Goal: Find specific page/section: Find specific page/section

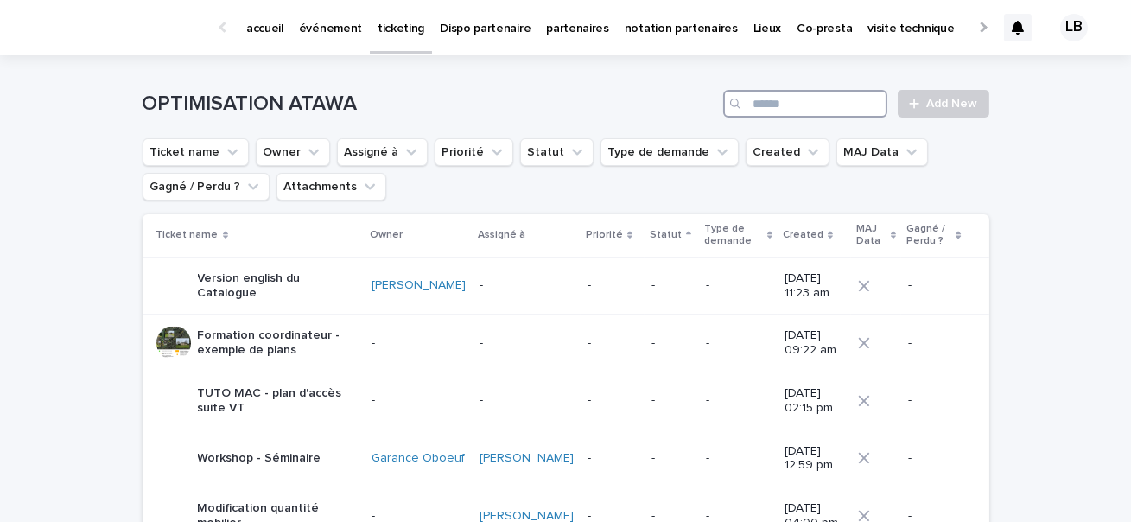
click at [813, 102] on input "Search" at bounding box center [805, 104] width 164 height 28
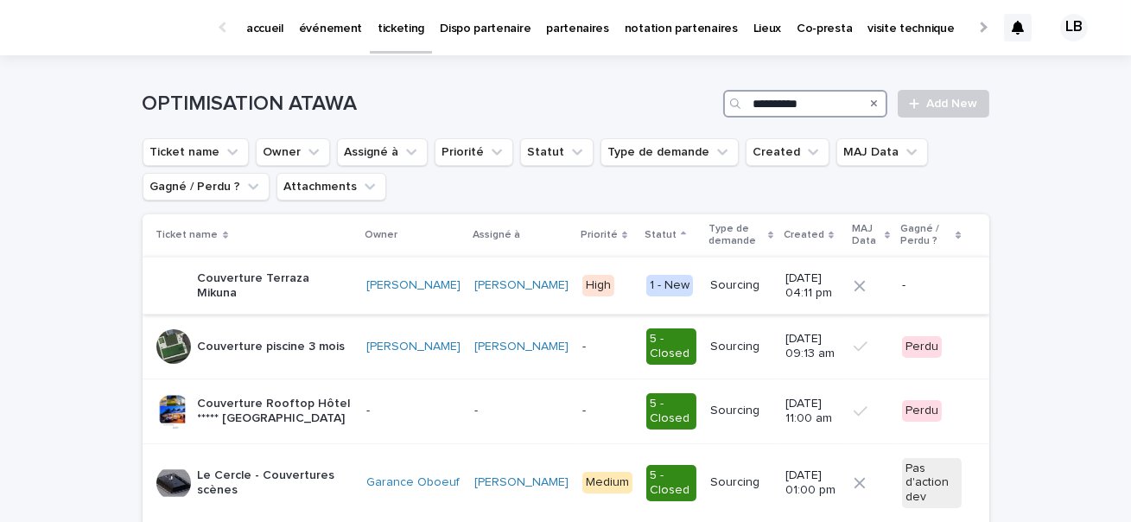
type input "**********"
click at [274, 281] on p "Couverture Terraza Mikuna" at bounding box center [276, 285] width 156 height 29
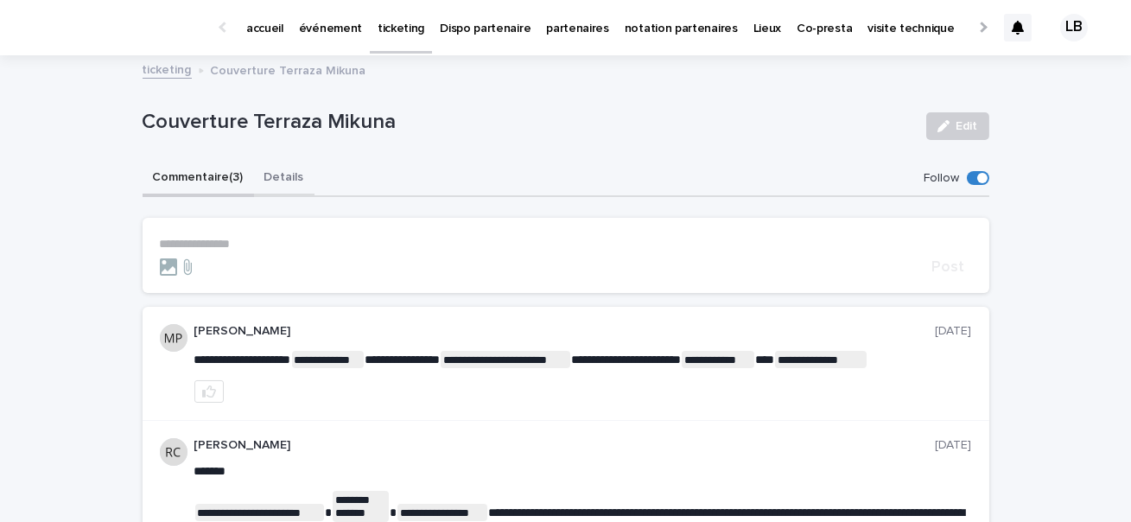
click at [291, 173] on button "Details" at bounding box center [284, 179] width 60 height 36
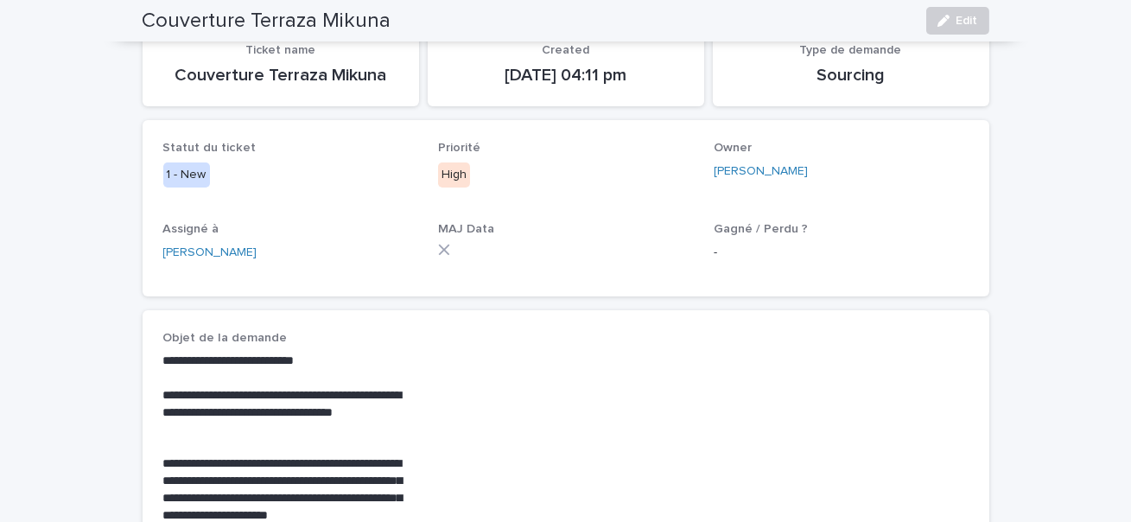
scroll to position [712, 0]
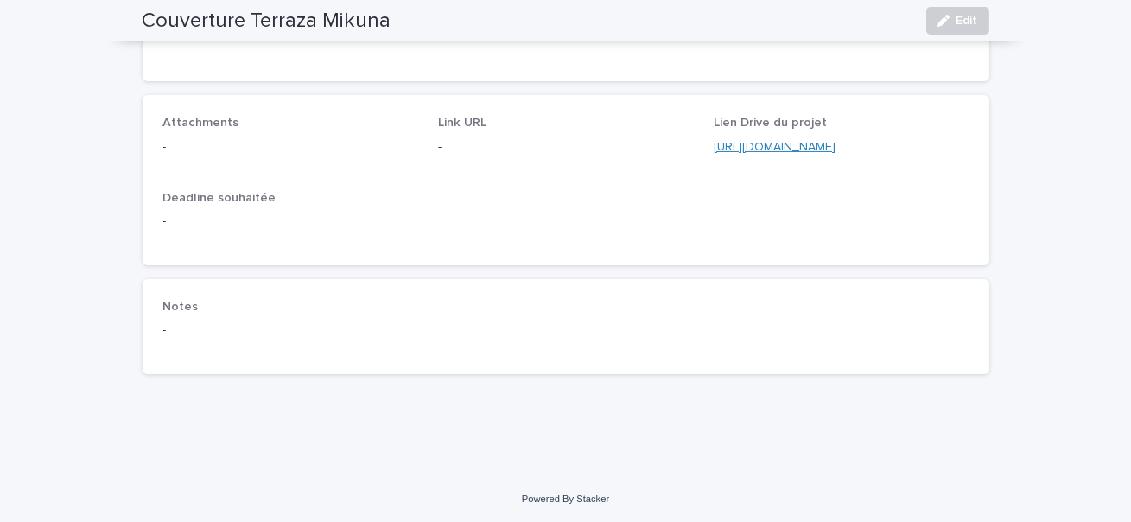
click at [811, 144] on link "[URL][DOMAIN_NAME]" at bounding box center [775, 147] width 122 height 12
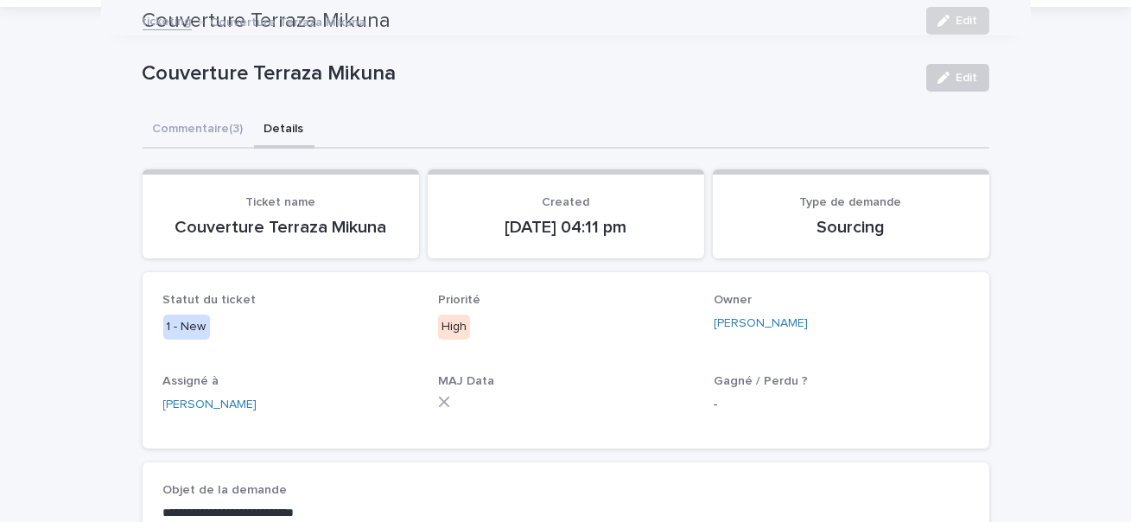
scroll to position [22, 0]
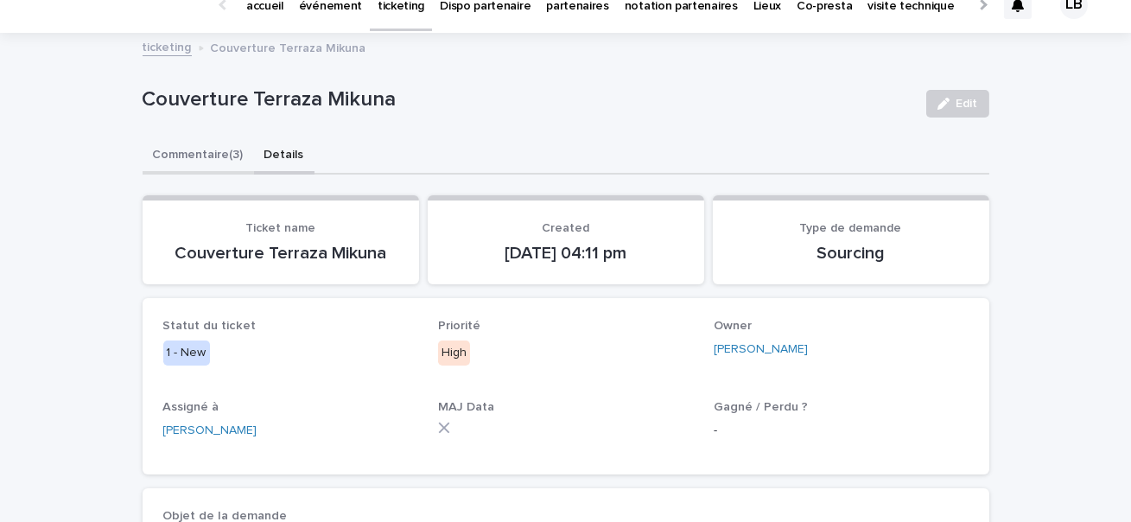
click at [232, 159] on button "Commentaire (3)" at bounding box center [198, 156] width 111 height 36
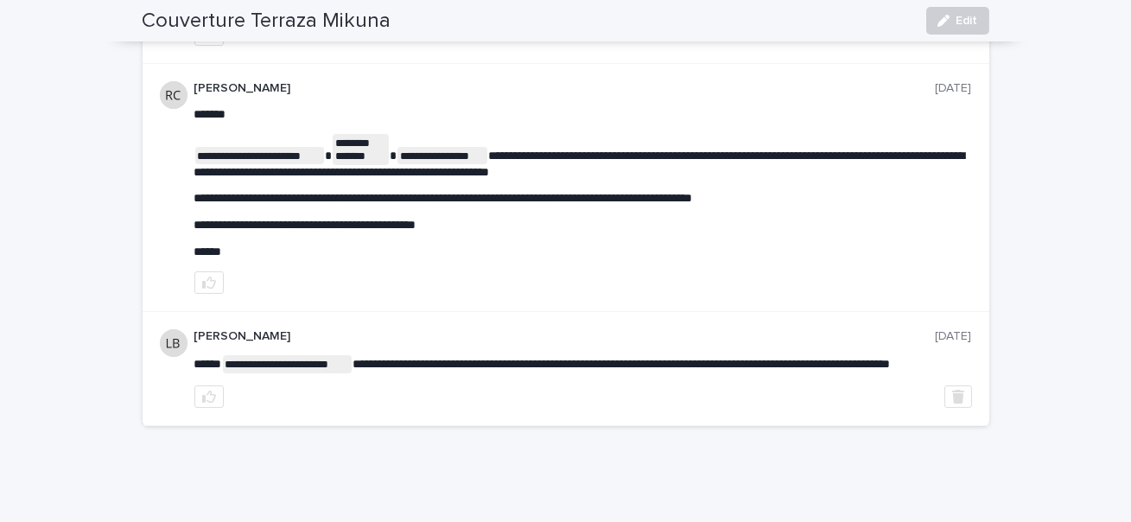
scroll to position [334, 0]
